Goal: Information Seeking & Learning: Learn about a topic

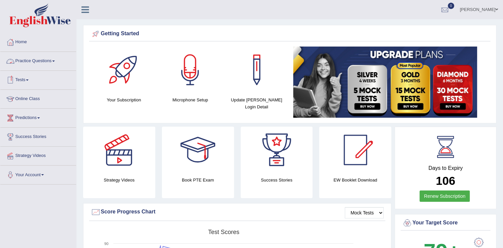
click at [51, 63] on link "Practice Questions" at bounding box center [38, 60] width 76 height 17
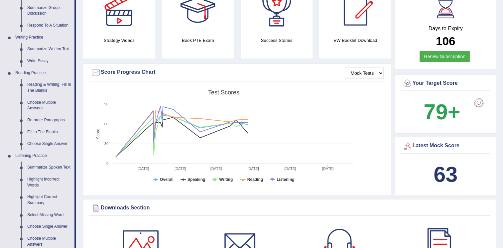
scroll to position [146, 0]
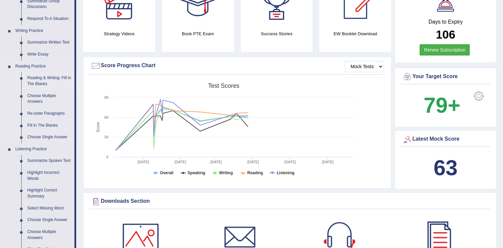
click at [46, 80] on link "Reading & Writing: Fill In The Blanks" at bounding box center [49, 81] width 50 height 18
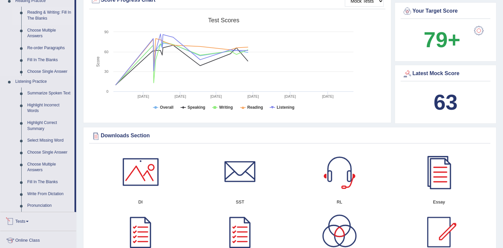
scroll to position [496, 0]
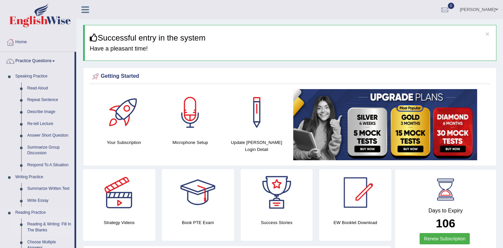
click at [40, 223] on link "Reading & Writing: Fill In The Blanks" at bounding box center [49, 228] width 50 height 18
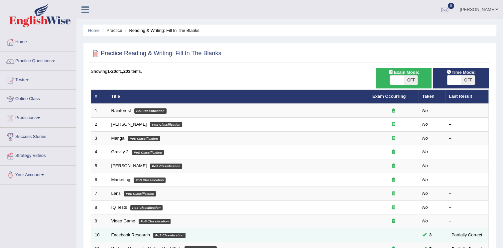
click at [142, 234] on link "Facebook Research" at bounding box center [130, 235] width 39 height 5
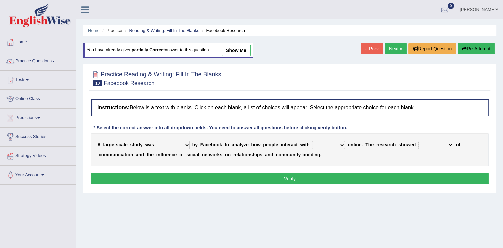
click at [182, 147] on select "surveyed had asked made" at bounding box center [173, 145] width 33 height 8
select select "made"
click at [157, 141] on select "surveyed had asked made" at bounding box center [173, 145] width 33 height 8
click at [324, 142] on select "together all each other another" at bounding box center [328, 145] width 33 height 8
select select "each other"
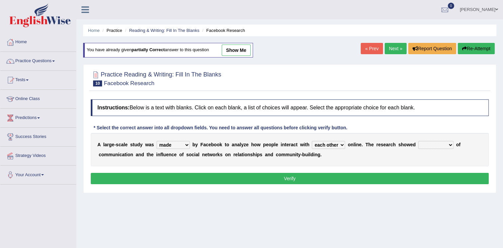
click at [312, 141] on select "together all each other another" at bounding box center [328, 145] width 33 height 8
click at [421, 142] on select "advantages standards fellowships patterns" at bounding box center [436, 145] width 35 height 8
select select "patterns"
click at [419, 141] on select "advantages standards fellowships patterns" at bounding box center [436, 145] width 35 height 8
click at [283, 174] on button "Verify" at bounding box center [290, 178] width 398 height 11
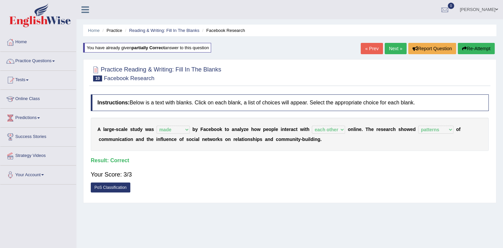
click at [238, 229] on div "Home Practice Reading & Writing: Fill In The Blanks Facebook Research You have …" at bounding box center [290, 166] width 427 height 333
